Goal: Task Accomplishment & Management: Complete application form

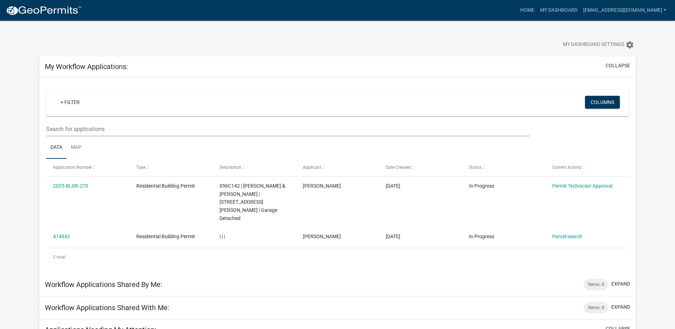
scroll to position [72, 0]
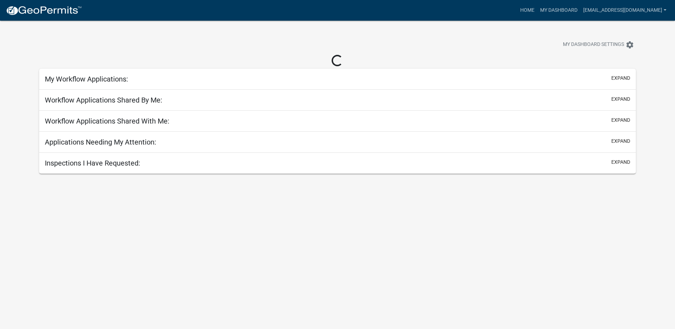
scroll to position [21, 0]
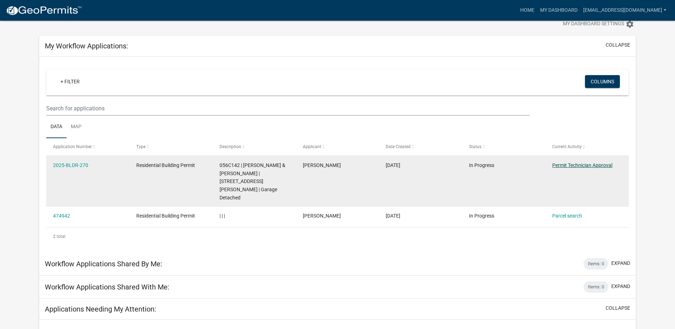
click at [605, 164] on link "Permit Technician Approval" at bounding box center [582, 165] width 60 height 6
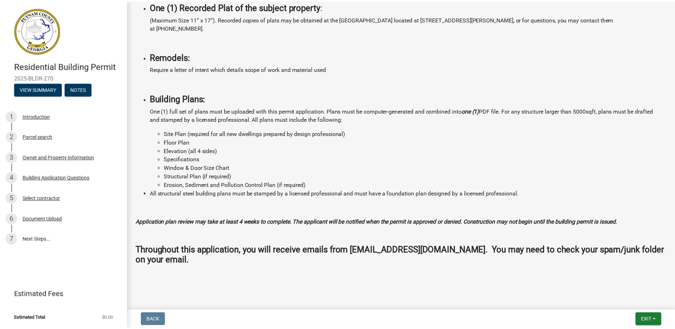
scroll to position [544, 0]
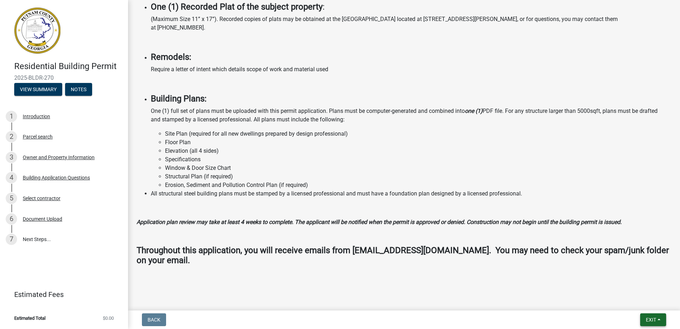
click at [649, 317] on span "Exit" at bounding box center [651, 320] width 10 height 6
click at [632, 300] on button "Save & Exit" at bounding box center [637, 300] width 57 height 17
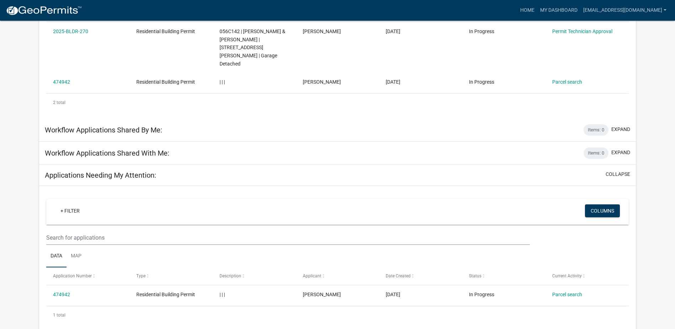
scroll to position [163, 0]
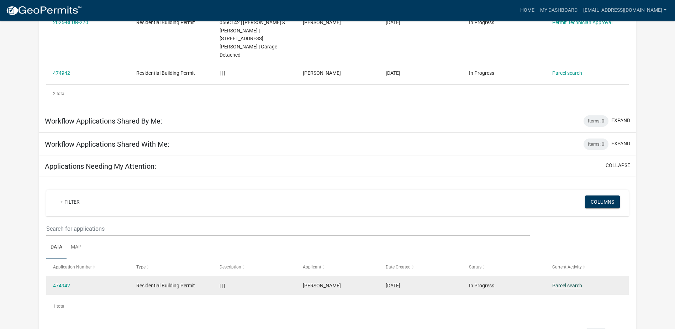
click at [577, 282] on link "Parcel search" at bounding box center [567, 285] width 30 height 6
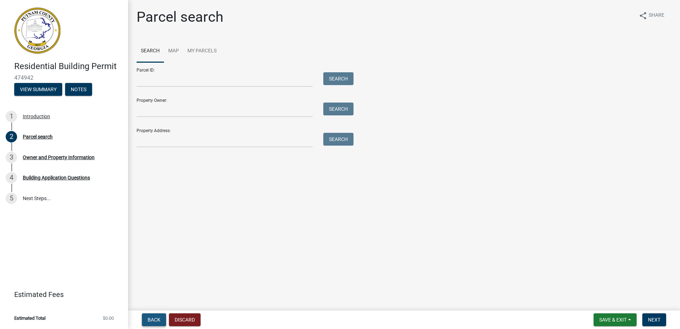
click at [156, 318] on span "Back" at bounding box center [154, 320] width 13 height 6
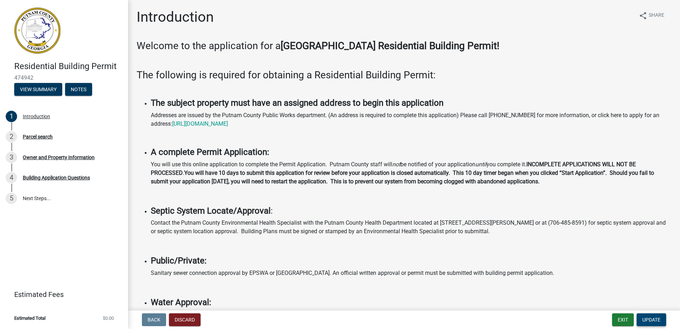
click at [648, 321] on span "Update" at bounding box center [651, 320] width 18 height 6
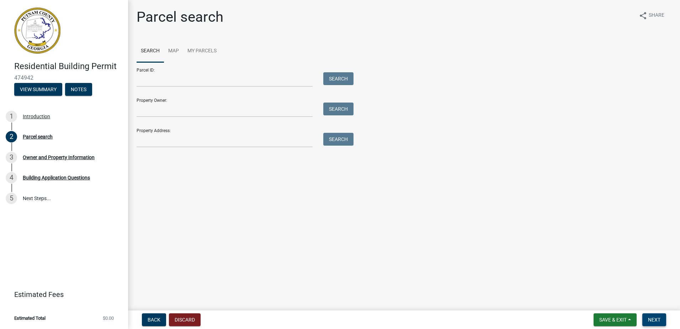
click at [649, 319] on span "Next" at bounding box center [654, 320] width 12 height 6
click at [622, 319] on span "Save & Exit" at bounding box center [612, 320] width 27 height 6
click at [150, 319] on span "Back" at bounding box center [154, 320] width 13 height 6
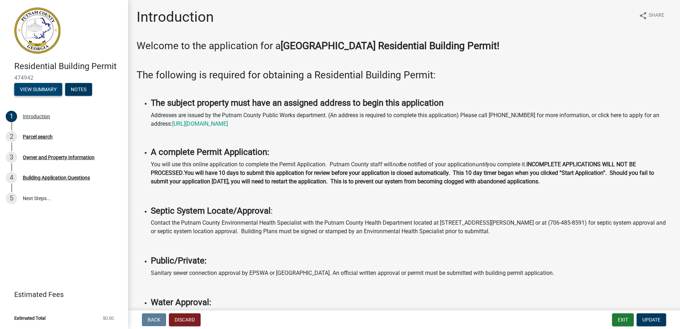
click at [34, 89] on button "View Summary" at bounding box center [38, 89] width 48 height 13
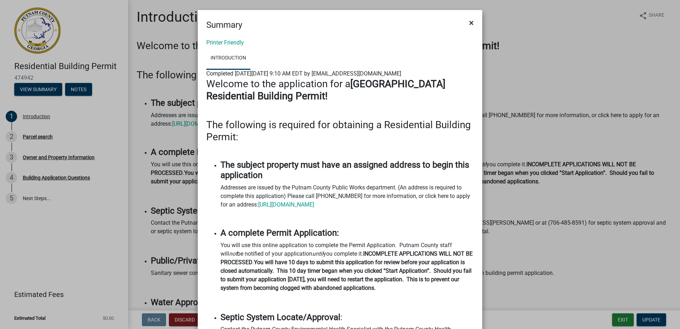
click at [469, 22] on span "×" at bounding box center [471, 23] width 5 height 10
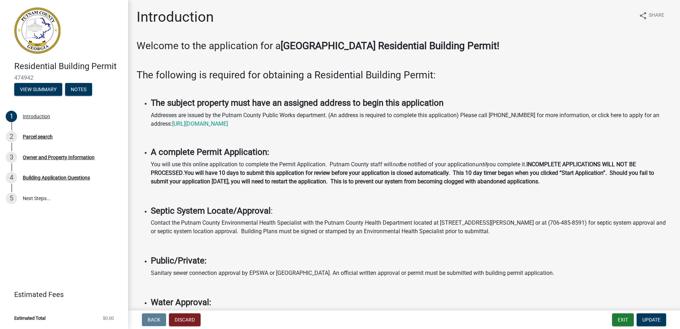
click at [20, 78] on span "474942" at bounding box center [64, 77] width 100 height 7
click at [32, 197] on link "5 Next Steps..." at bounding box center [64, 198] width 128 height 21
click at [34, 196] on link "5 Next Steps..." at bounding box center [64, 198] width 128 height 21
click at [36, 178] on div "Building Application Questions" at bounding box center [56, 177] width 67 height 5
click at [34, 116] on div "Introduction" at bounding box center [36, 116] width 27 height 5
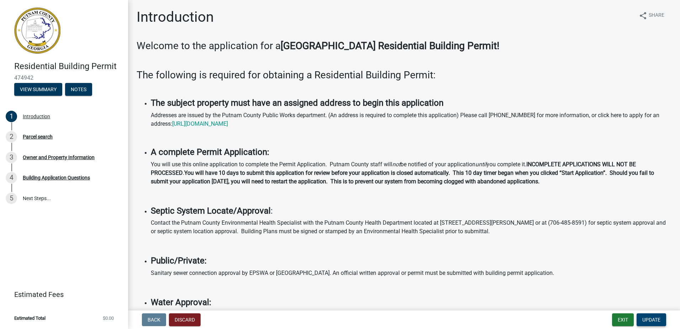
click at [655, 318] on span "Update" at bounding box center [651, 320] width 18 height 6
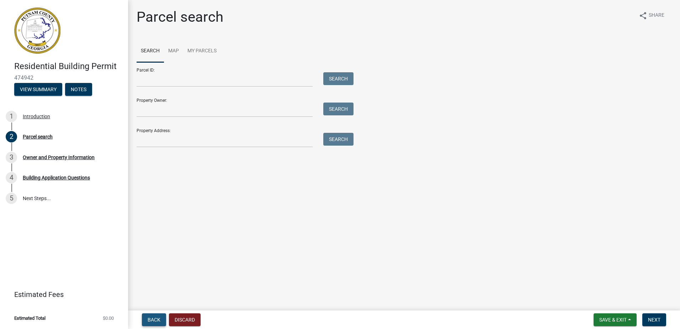
click at [156, 318] on span "Back" at bounding box center [154, 320] width 13 height 6
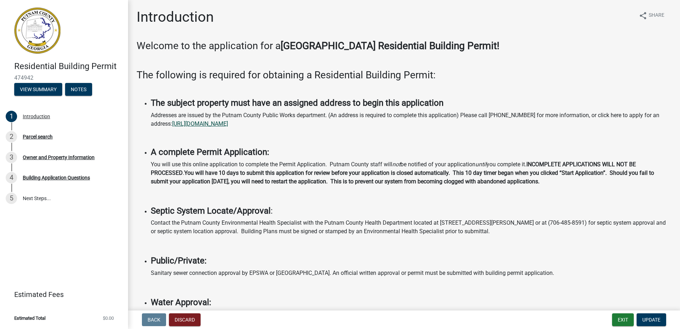
click at [228, 125] on link "[URL][DOMAIN_NAME]" at bounding box center [200, 123] width 56 height 7
